Goal: Task Accomplishment & Management: Complete application form

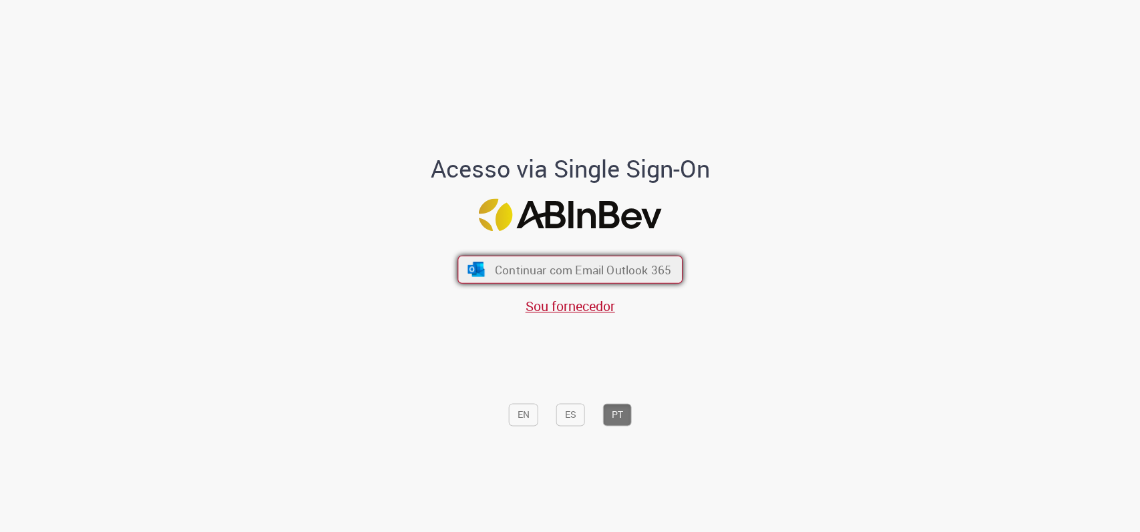
click at [555, 266] on span "Continuar com Email Outlook 365" at bounding box center [583, 269] width 176 height 15
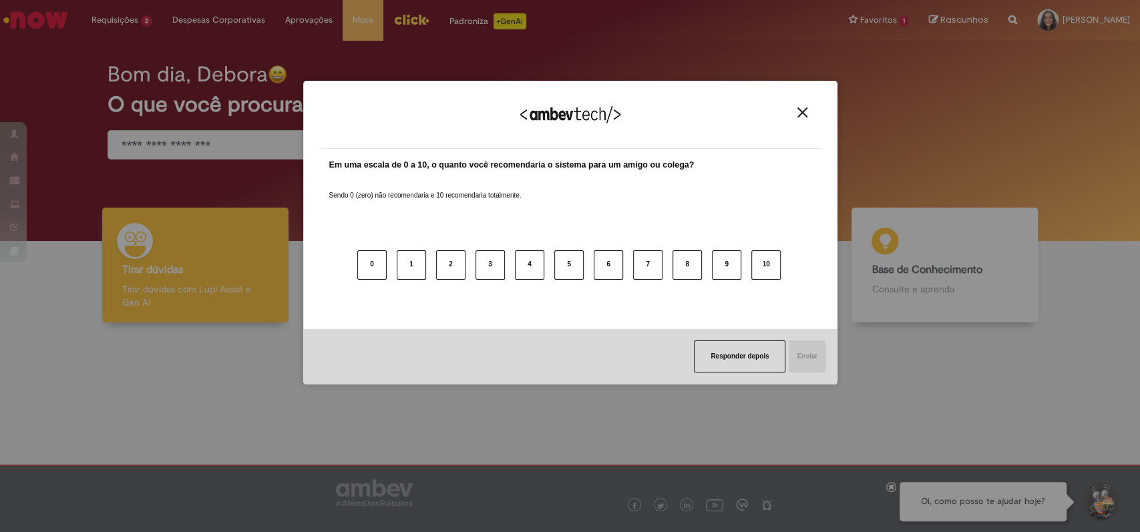
click at [793, 112] on button "Close" at bounding box center [802, 112] width 18 height 11
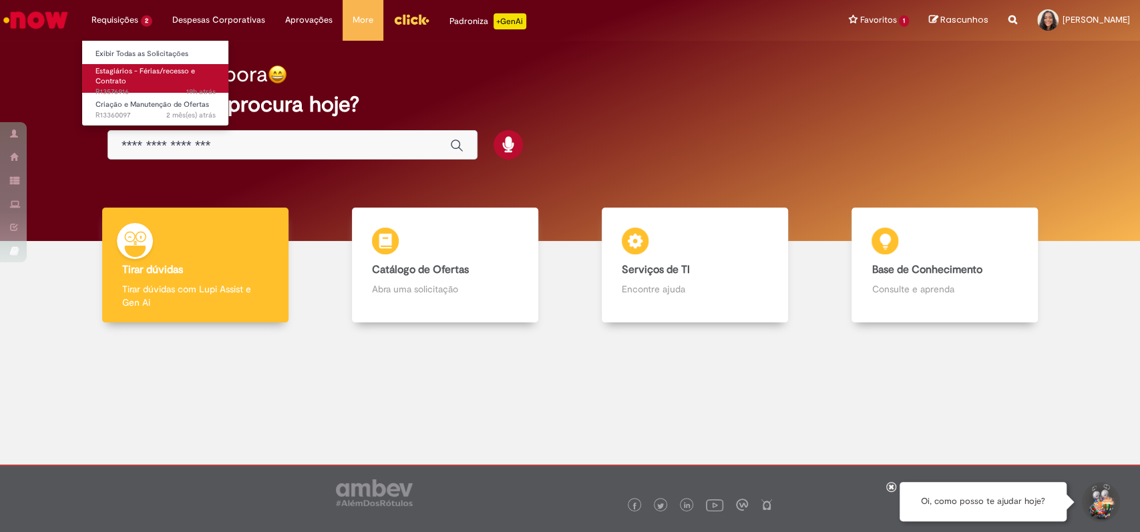
click at [134, 66] on span "Estagiários - Férias/recesso e Contrato" at bounding box center [144, 76] width 99 height 21
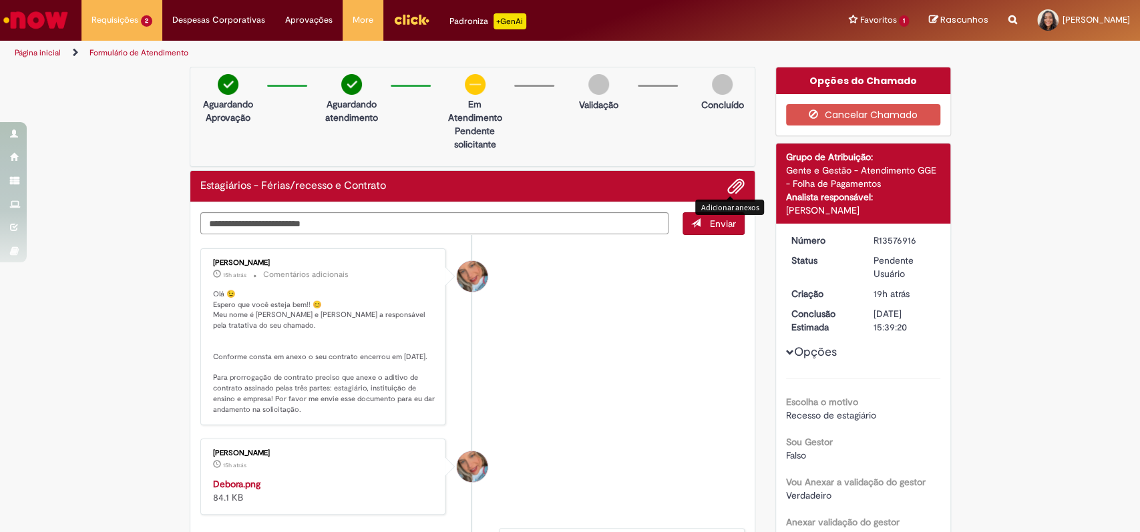
click at [728, 188] on span "Adicionar anexos" at bounding box center [736, 187] width 16 height 16
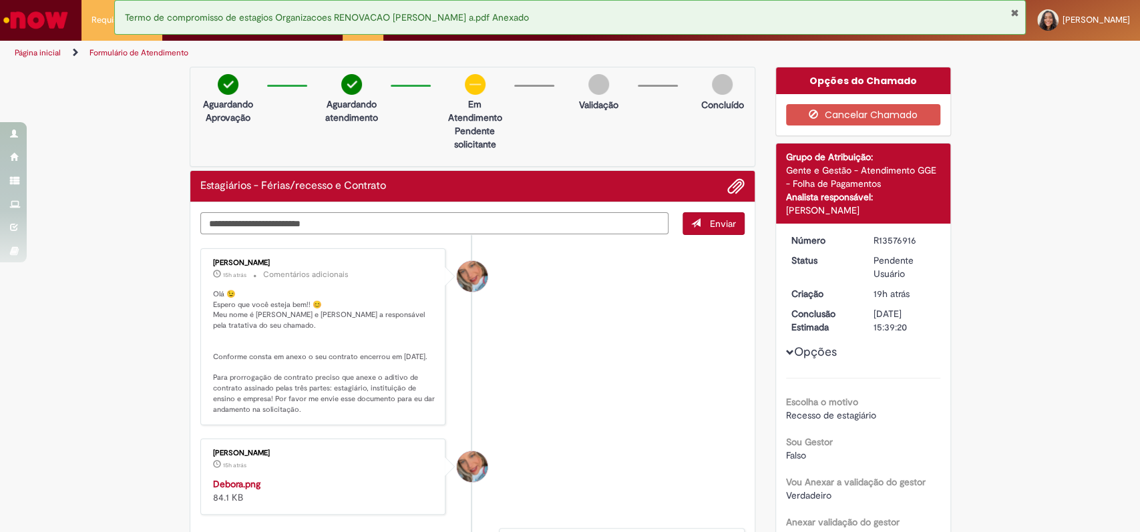
click at [364, 222] on textarea "Digite sua mensagem aqui..." at bounding box center [434, 223] width 469 height 23
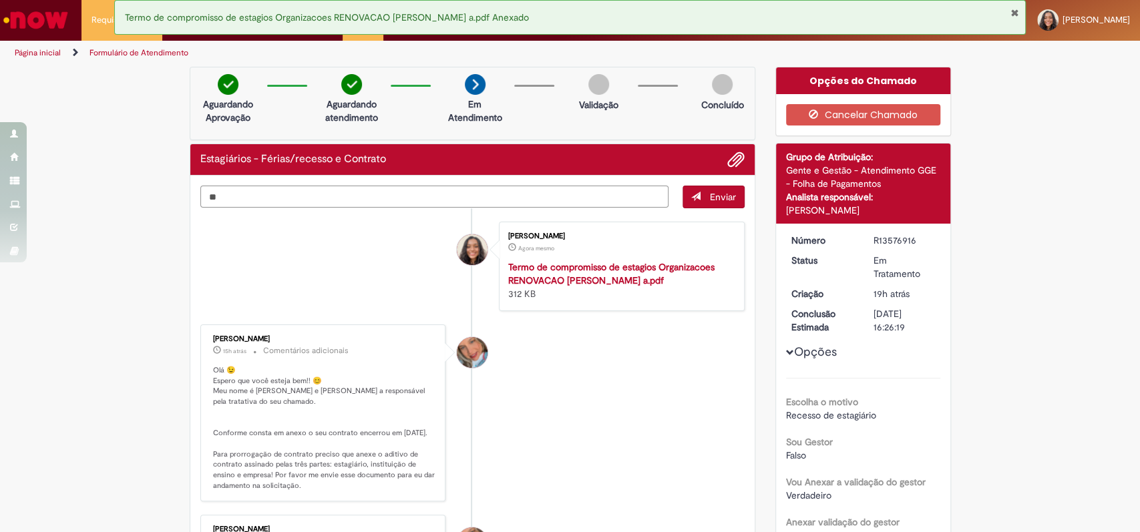
type textarea "*"
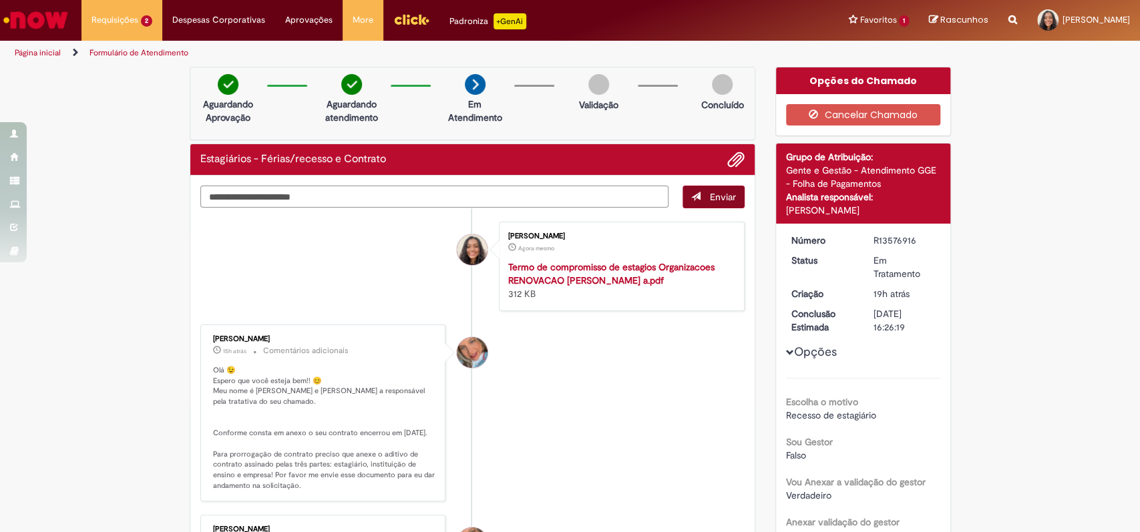
type textarea "**********"
click at [710, 200] on span "Enviar" at bounding box center [723, 197] width 26 height 12
